Goal: Information Seeking & Learning: Learn about a topic

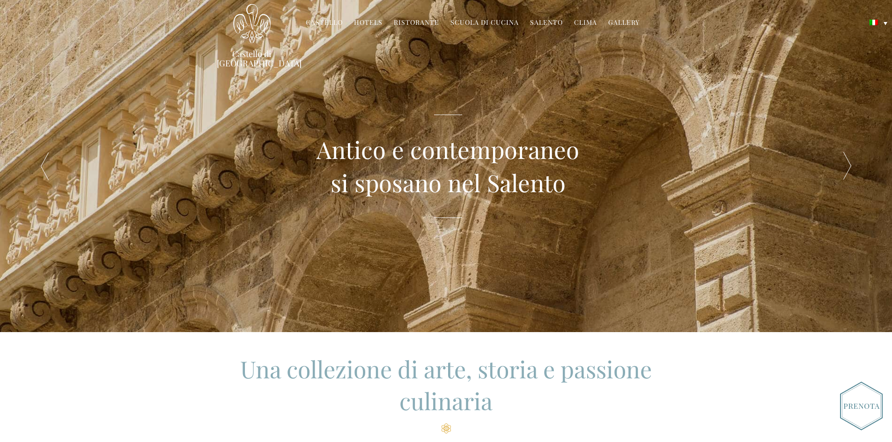
click at [372, 20] on link "Hotels" at bounding box center [368, 23] width 29 height 11
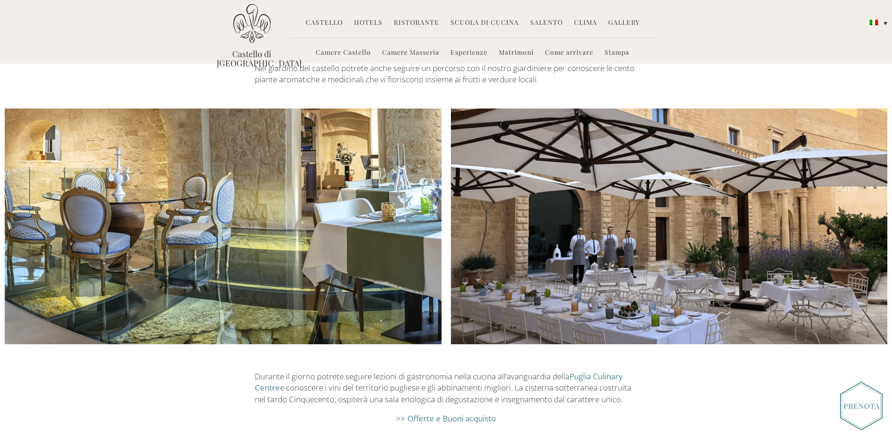
scroll to position [1088, 0]
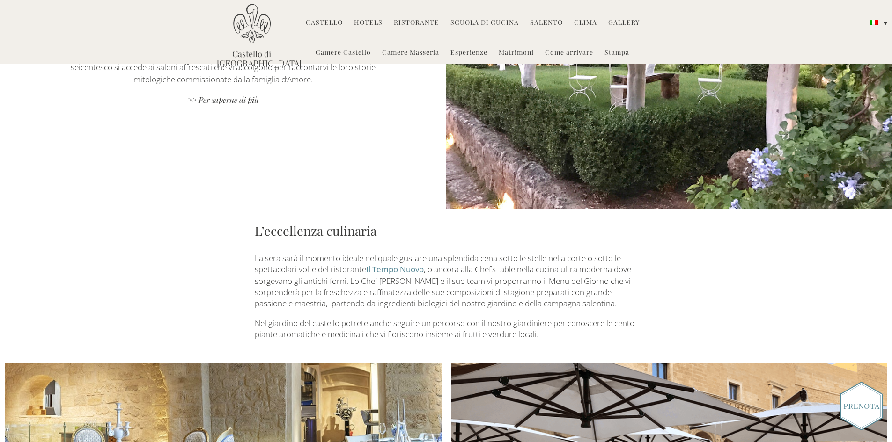
click at [621, 26] on link "Gallery" at bounding box center [623, 23] width 31 height 11
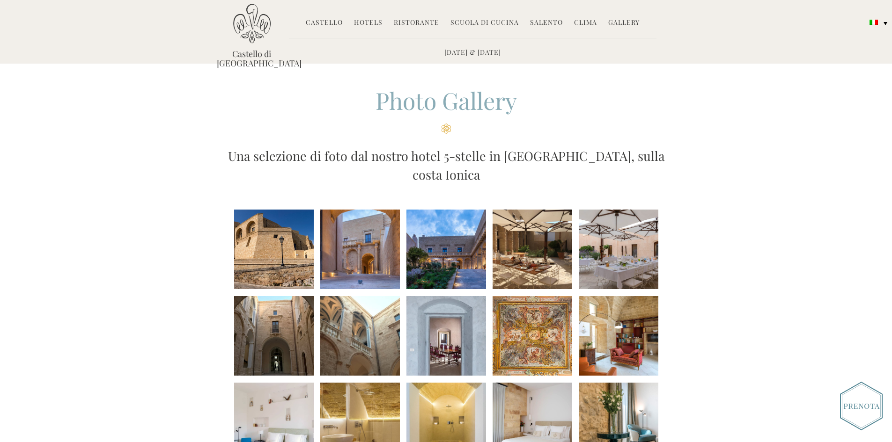
click at [272, 240] on li at bounding box center [274, 250] width 80 height 80
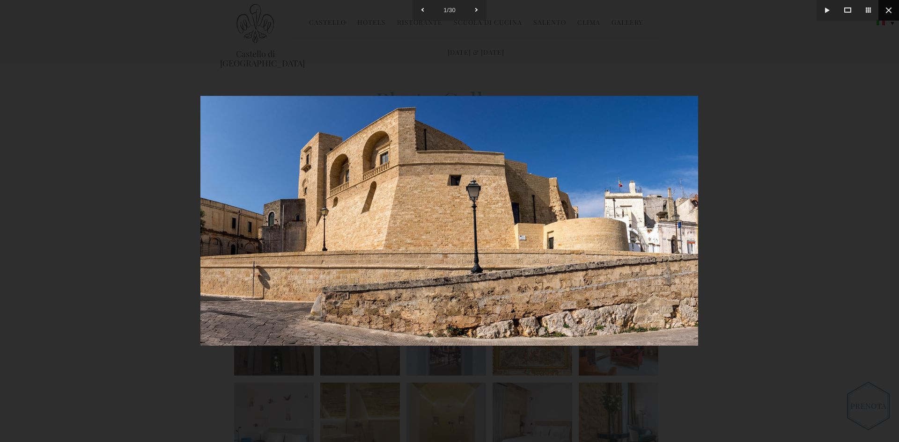
click at [889, 12] on button at bounding box center [888, 10] width 21 height 21
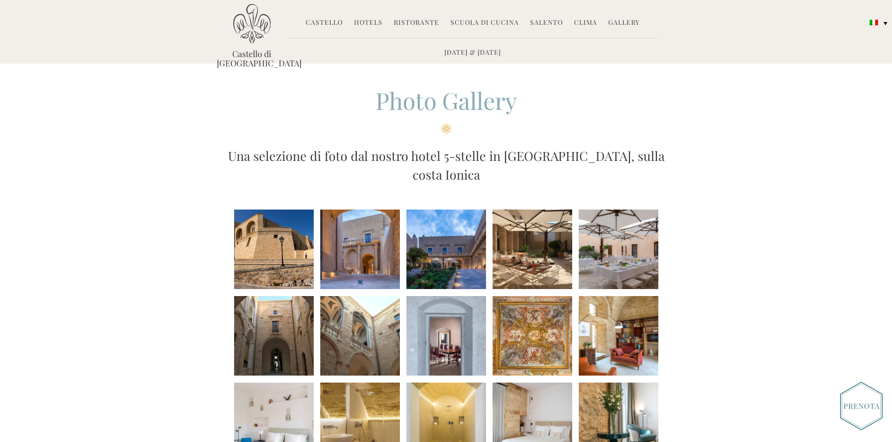
click at [360, 239] on li at bounding box center [360, 250] width 80 height 80
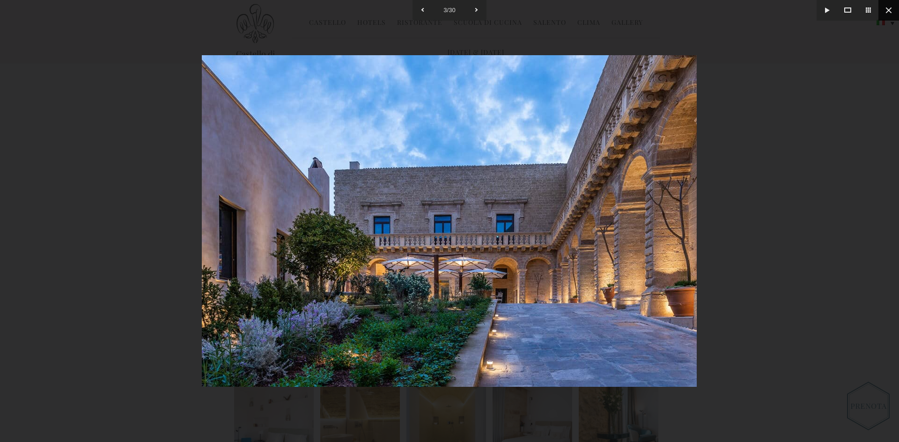
click at [889, 5] on button at bounding box center [888, 10] width 21 height 21
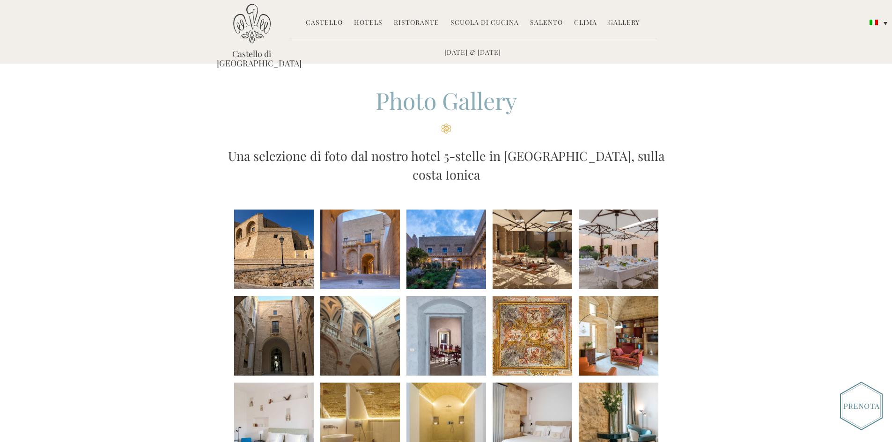
click at [367, 26] on link "Hotels" at bounding box center [368, 23] width 29 height 11
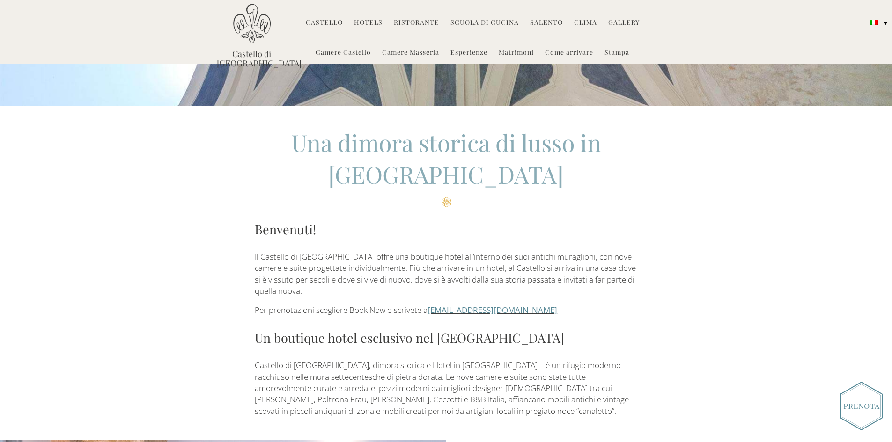
scroll to position [187, 0]
click at [270, 146] on h2 "Una dimora storica di lusso in [GEOGRAPHIC_DATA]" at bounding box center [446, 167] width 382 height 81
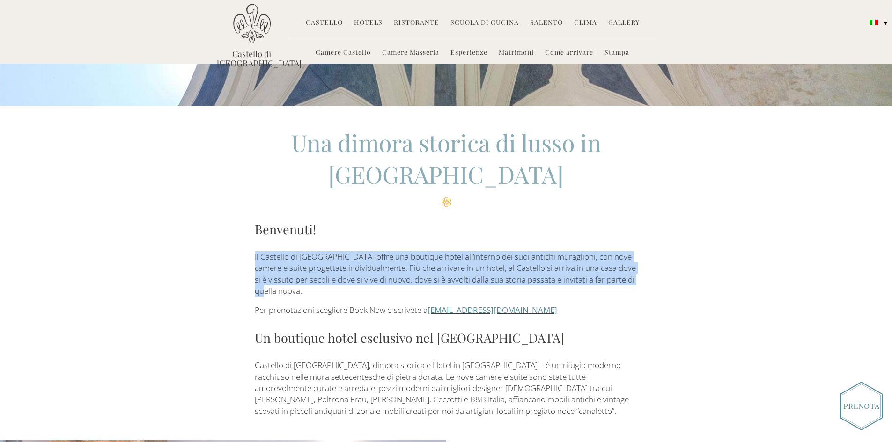
drag, startPoint x: 246, startPoint y: 257, endPoint x: 639, endPoint y: 289, distance: 394.6
click at [639, 289] on div "Una dimora storica di lusso in Puglia Benvenuti! Il Castello di Ugento offre un…" at bounding box center [446, 272] width 473 height 290
copy p "Il Castello di [GEOGRAPHIC_DATA] offre una boutique hotel all’interno dei suoi …"
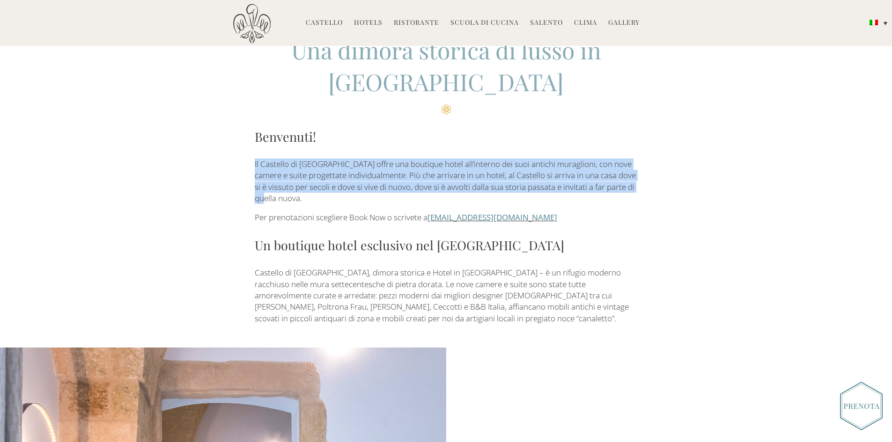
scroll to position [281, 0]
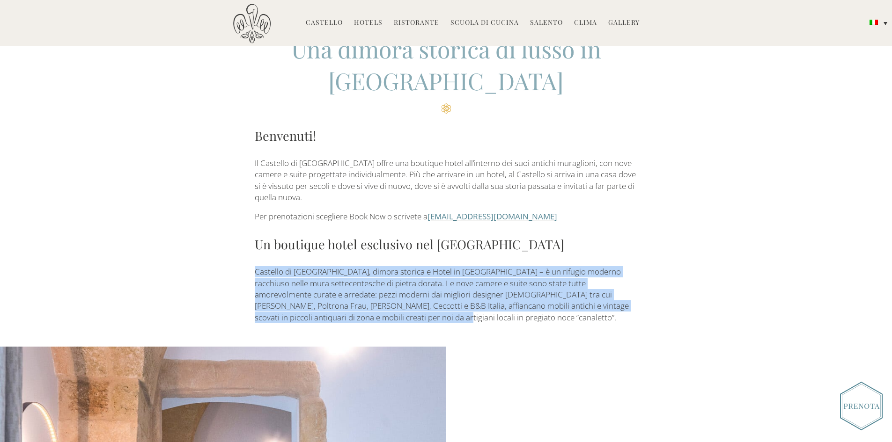
drag, startPoint x: 252, startPoint y: 276, endPoint x: 548, endPoint y: 322, distance: 299.4
click at [548, 322] on div "Una dimora storica di lusso in Puglia Benvenuti! Il Castello di Ugento offre un…" at bounding box center [446, 178] width 473 height 290
copy p "Castello di Ugento, dimora storica e Hotel in Puglia – è un rifugio moderno rac…"
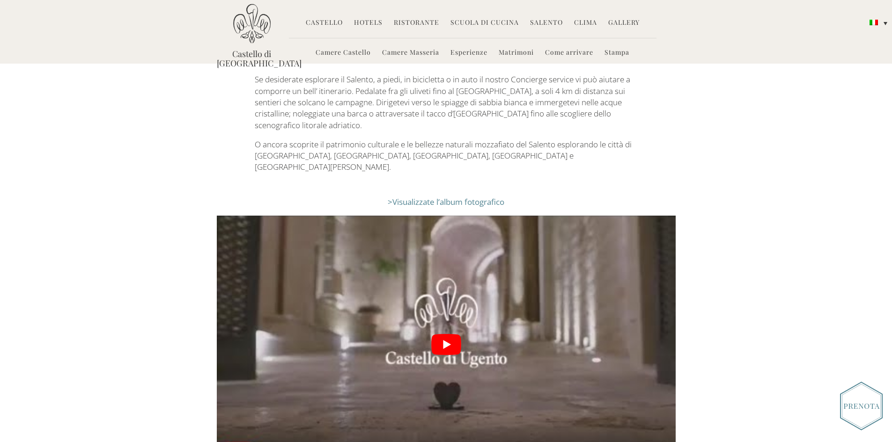
scroll to position [1977, 0]
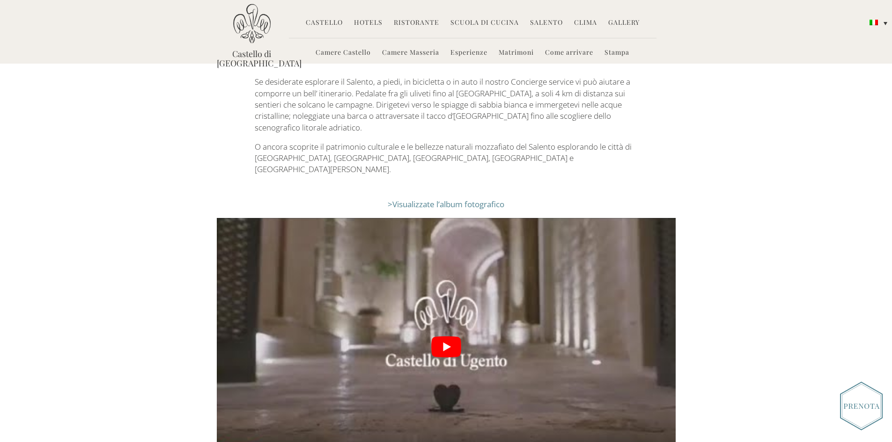
click at [396, 54] on link "Camere Masseria" at bounding box center [410, 53] width 57 height 11
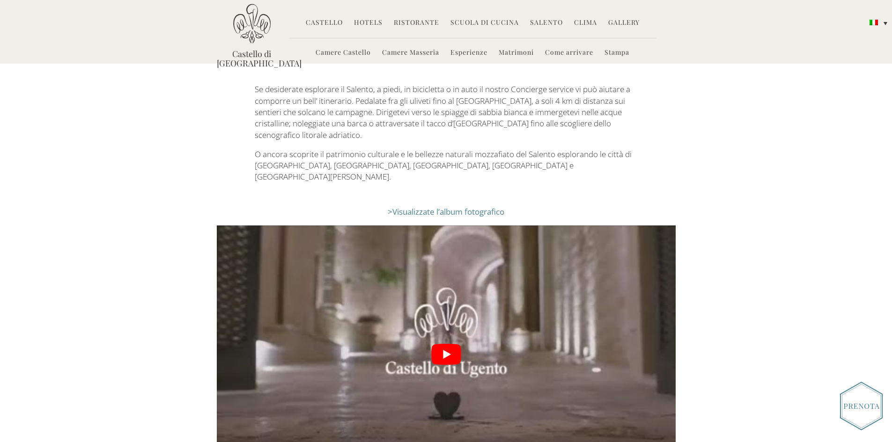
click at [357, 51] on link "Camere Castello" at bounding box center [343, 53] width 55 height 11
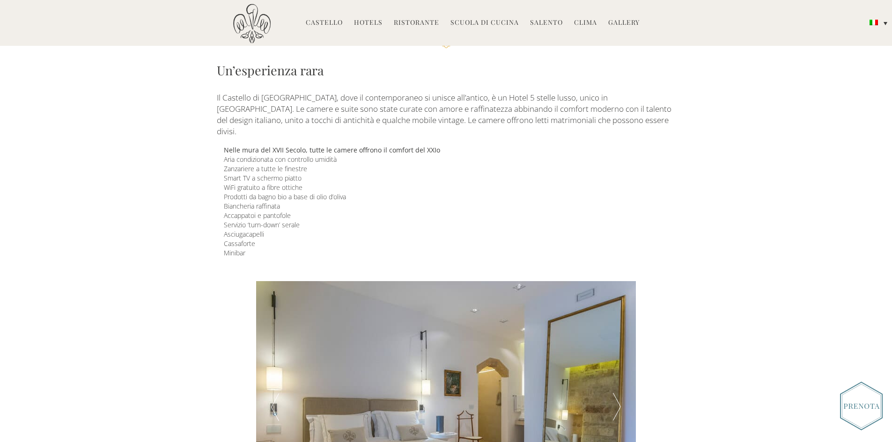
scroll to position [94, 0]
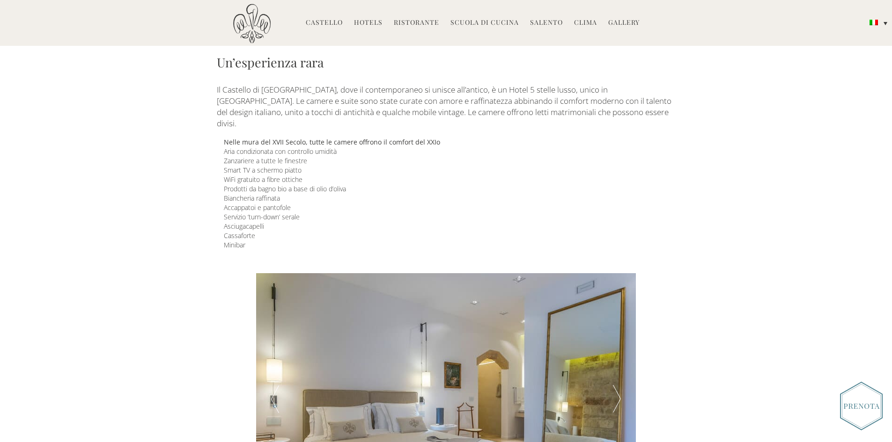
drag, startPoint x: 220, startPoint y: 128, endPoint x: 272, endPoint y: 233, distance: 117.2
click at [272, 233] on div "Camere & Suite Un’esperienza rara Il Castello di [GEOGRAPHIC_DATA], dove il con…" at bounding box center [446, 120] width 473 height 259
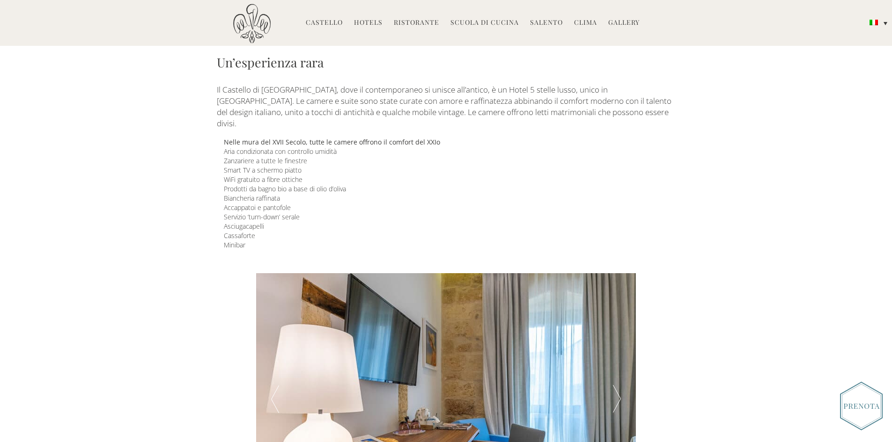
copy div "Nelle mura del XVII Secolo, tutte le camere offrono il comfort del XXIo Aria co…"
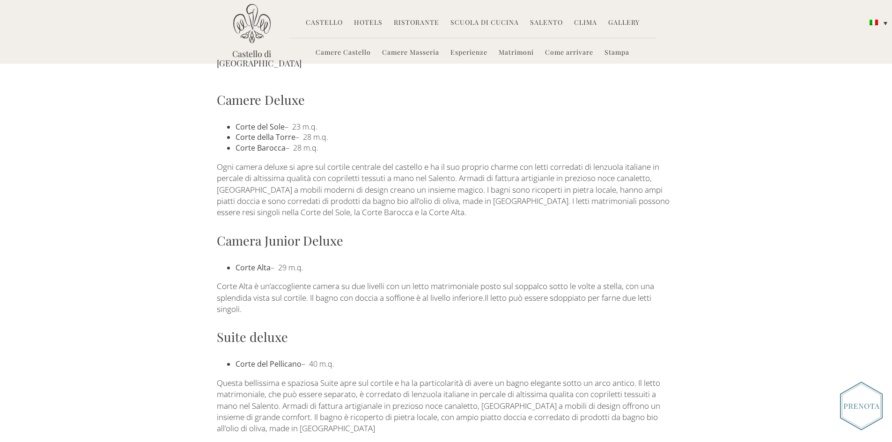
scroll to position [562, 0]
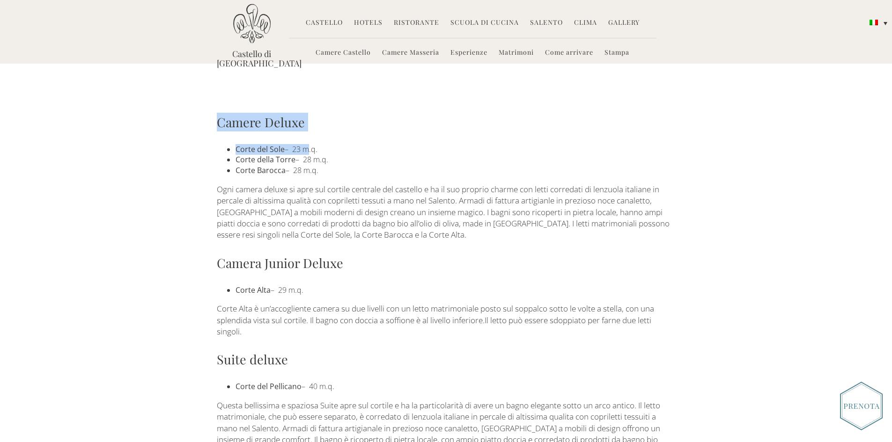
drag, startPoint x: 212, startPoint y: 109, endPoint x: 302, endPoint y: 131, distance: 93.0
click at [302, 131] on div "Camere Deluxe [GEOGRAPHIC_DATA] – 23 m.q. [GEOGRAPHIC_DATA] – 28 m.q. Corte Bar…" at bounding box center [446, 331] width 473 height 436
click at [301, 129] on div "Camere Deluxe [GEOGRAPHIC_DATA] – 23 m.q. [GEOGRAPHIC_DATA] – 28 m.q. Corte Bar…" at bounding box center [446, 331] width 473 height 436
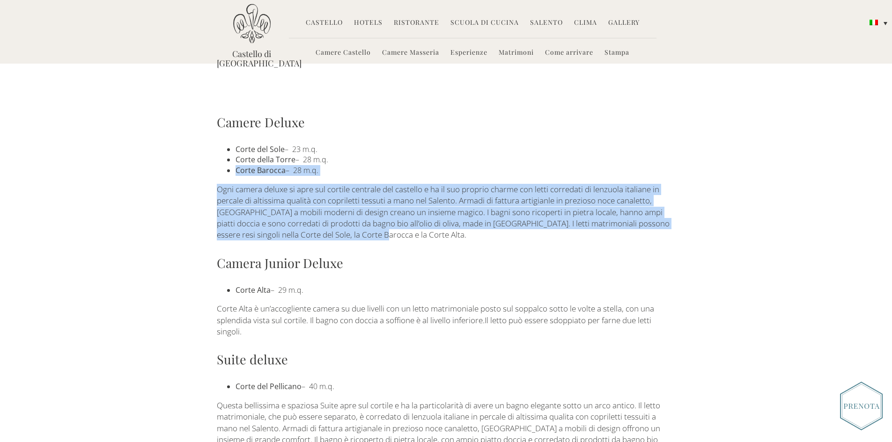
drag, startPoint x: 237, startPoint y: 160, endPoint x: 327, endPoint y: 204, distance: 99.9
click at [410, 222] on div "Camere Deluxe [GEOGRAPHIC_DATA] – 23 m.q. [GEOGRAPHIC_DATA] – 28 m.q. Corte Bar…" at bounding box center [446, 331] width 473 height 436
copy div "Corte Barocca – 28 m.q. Ogni camera deluxe si apre sul cortile centrale del cas…"
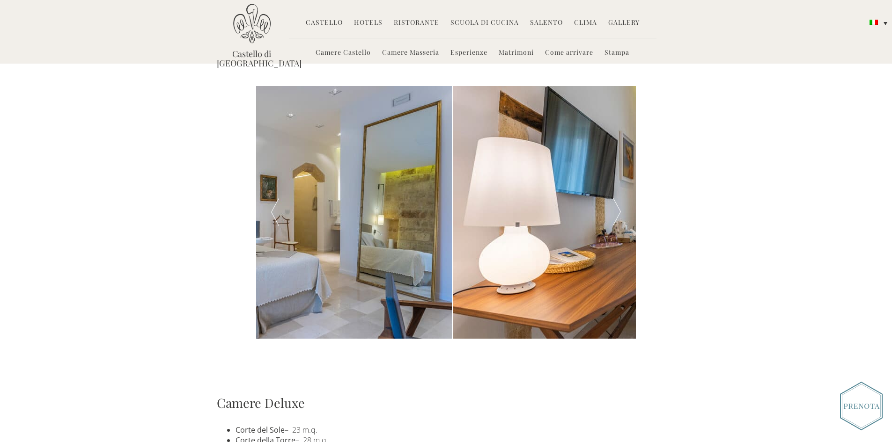
scroll to position [0, 0]
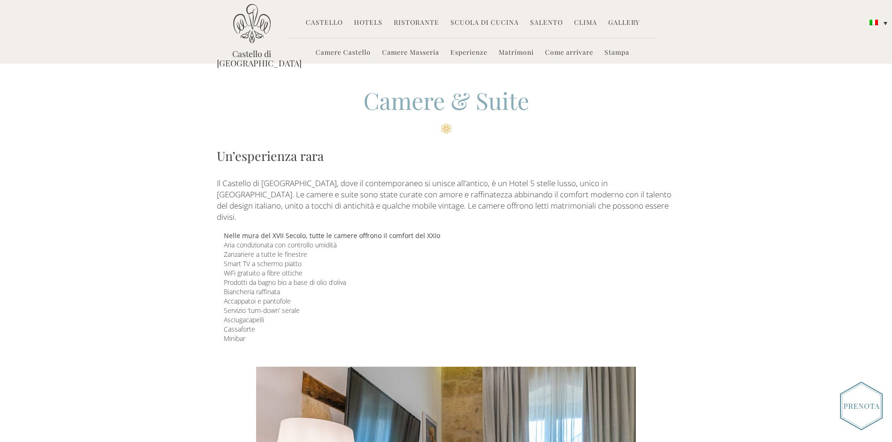
drag, startPoint x: 224, startPoint y: 223, endPoint x: 362, endPoint y: 327, distance: 173.2
click at [364, 329] on div "Camere & Suite Un’esperienza rara Il Castello di [GEOGRAPHIC_DATA], dove il con…" at bounding box center [446, 214] width 473 height 259
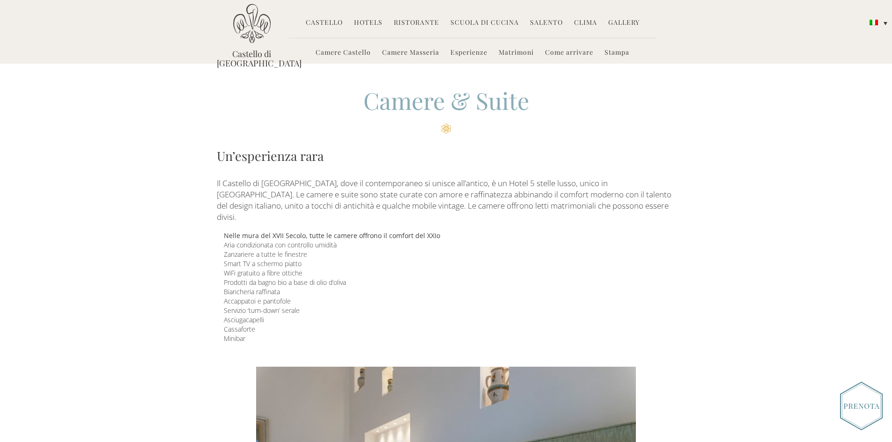
copy div "Nelle mura del XVII Secolo, tutte le camere offrono il comfort del XXIo Aria co…"
